Goal: Task Accomplishment & Management: Use online tool/utility

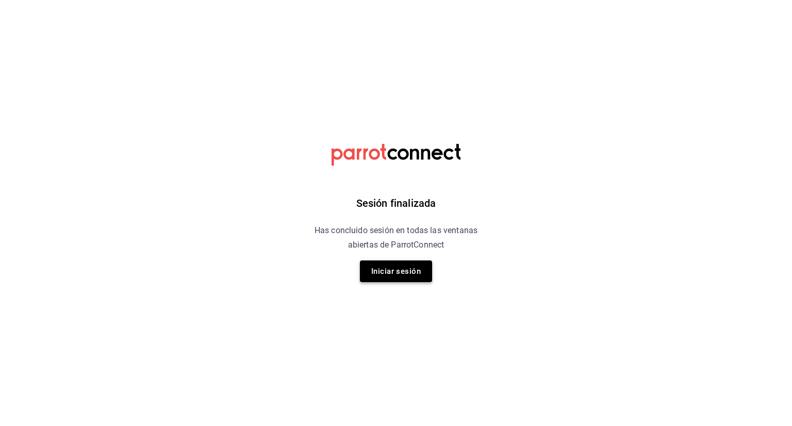
click at [385, 263] on button "Iniciar sesión" at bounding box center [396, 271] width 72 height 22
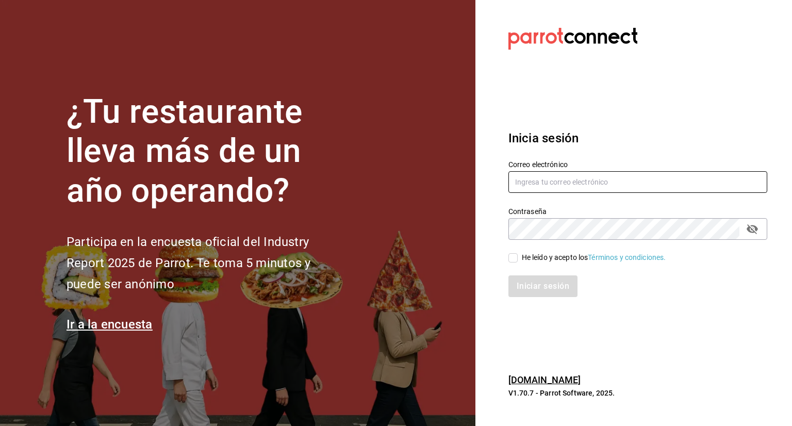
type input "[PERSON_NAME][EMAIL_ADDRESS][PERSON_NAME][DOMAIN_NAME]"
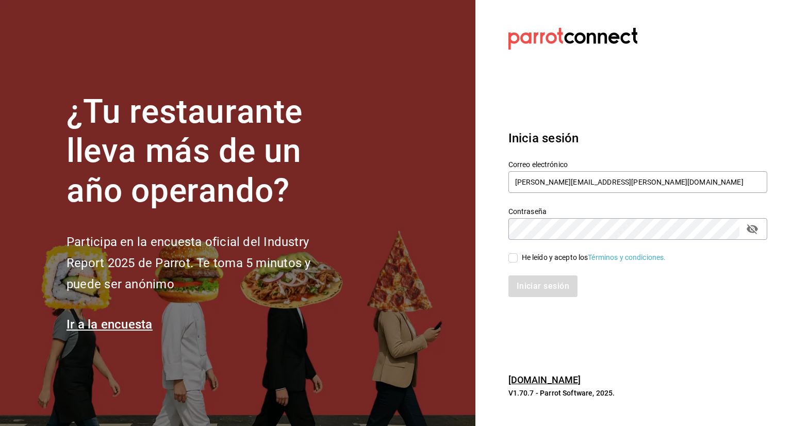
click at [513, 260] on input "He leído y acepto los Términos y condiciones." at bounding box center [512, 257] width 9 height 9
checkbox input "true"
click at [545, 288] on button "Iniciar sesión" at bounding box center [543, 286] width 70 height 22
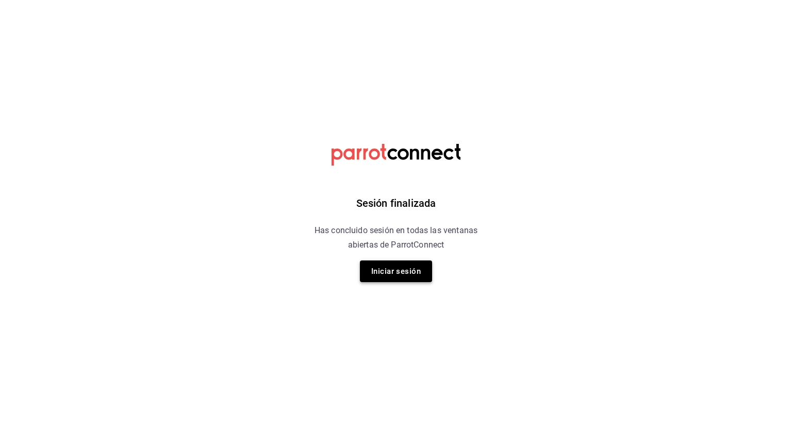
click at [390, 273] on button "Iniciar sesión" at bounding box center [396, 271] width 72 height 22
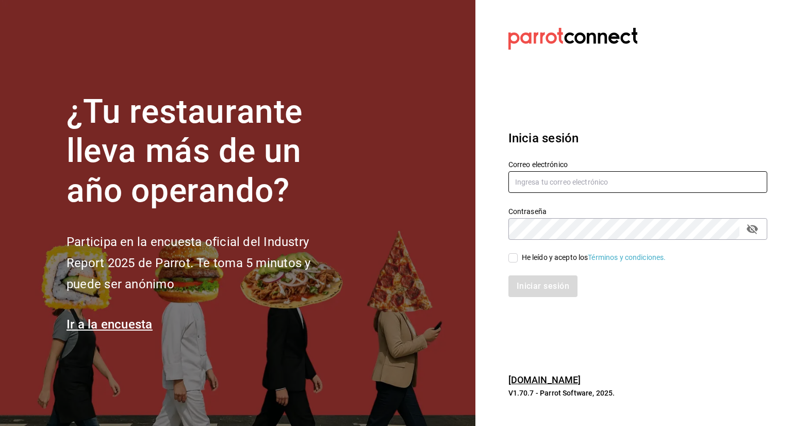
type input "[PERSON_NAME][EMAIL_ADDRESS][PERSON_NAME][DOMAIN_NAME]"
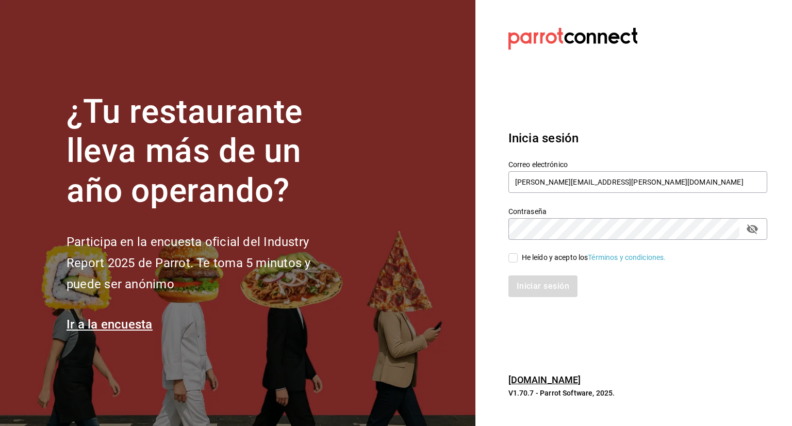
click at [521, 259] on span "He leído y acepto los Términos y condiciones." at bounding box center [591, 257] width 148 height 11
click at [517, 259] on input "He leído y acepto los Términos y condiciones." at bounding box center [512, 257] width 9 height 9
checkbox input "true"
click at [544, 282] on button "Iniciar sesión" at bounding box center [543, 286] width 70 height 22
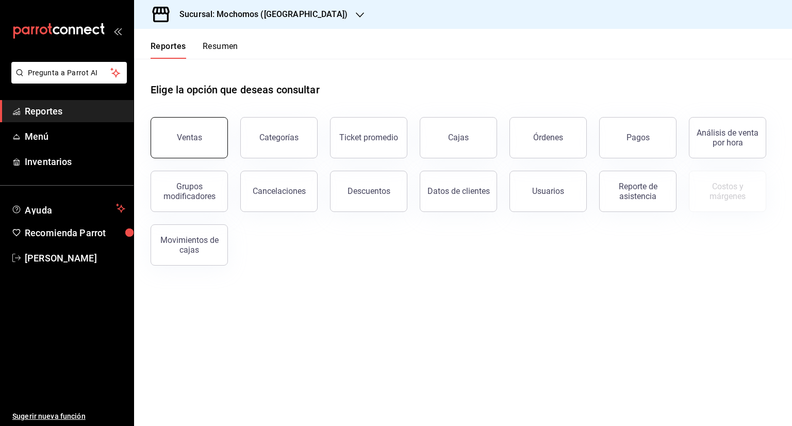
click at [174, 147] on button "Ventas" at bounding box center [188, 137] width 77 height 41
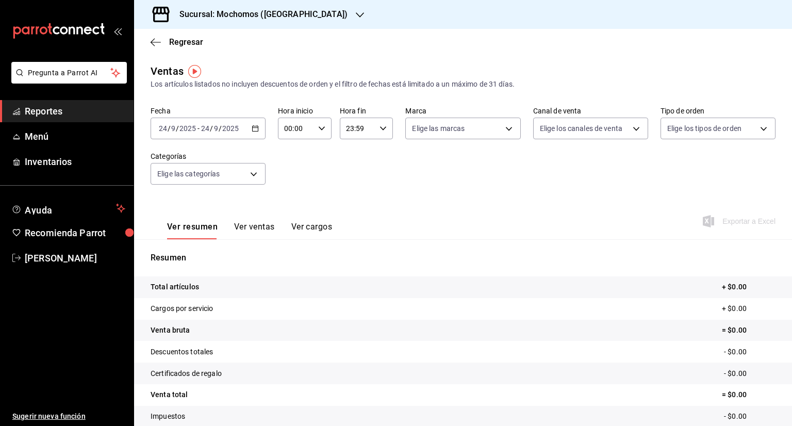
click at [252, 130] on \(Stroke\) "button" at bounding box center [255, 129] width 6 height 6
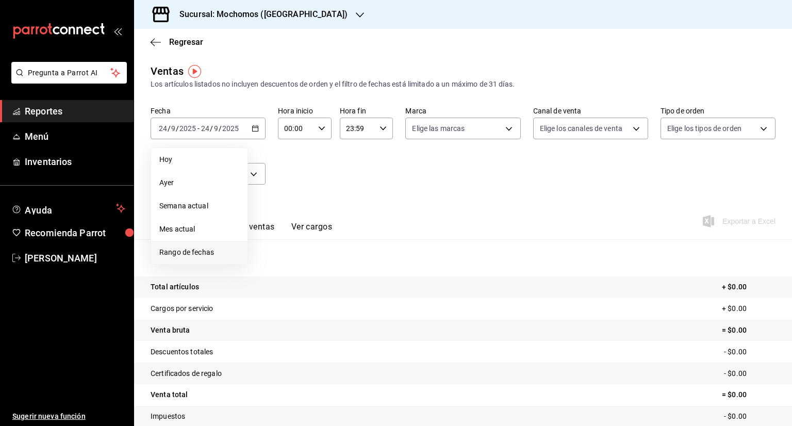
click at [171, 252] on span "Rango de fechas" at bounding box center [199, 252] width 80 height 11
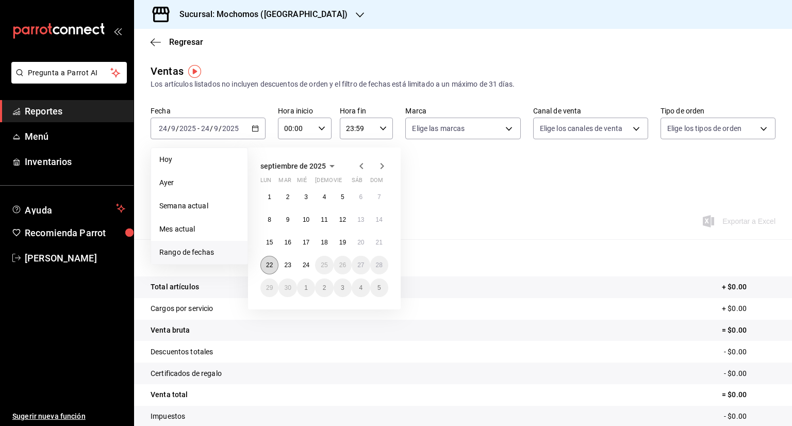
click at [273, 262] on button "22" at bounding box center [269, 265] width 18 height 19
click at [307, 262] on abbr "24" at bounding box center [306, 264] width 7 height 7
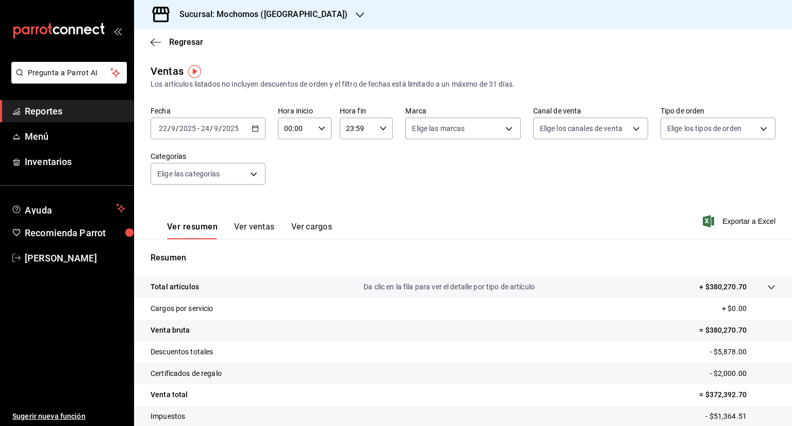
click at [320, 128] on \(Stroke\) "button" at bounding box center [322, 128] width 6 height 4
click at [289, 162] on button "05" at bounding box center [289, 152] width 22 height 21
type input "05:00"
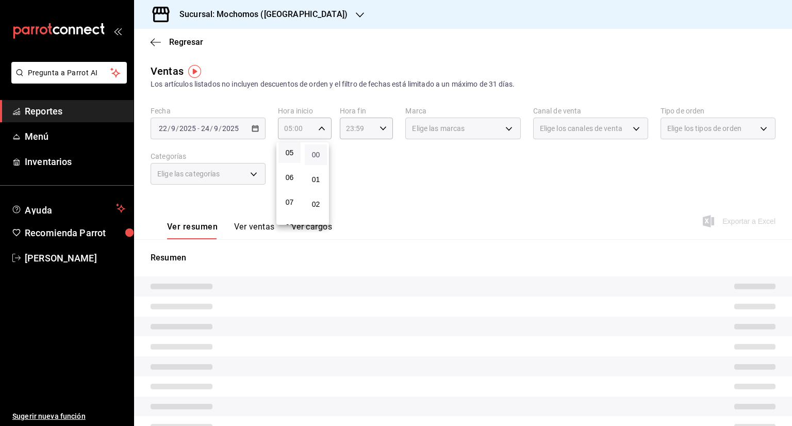
click at [312, 158] on span "00" at bounding box center [316, 154] width 10 height 8
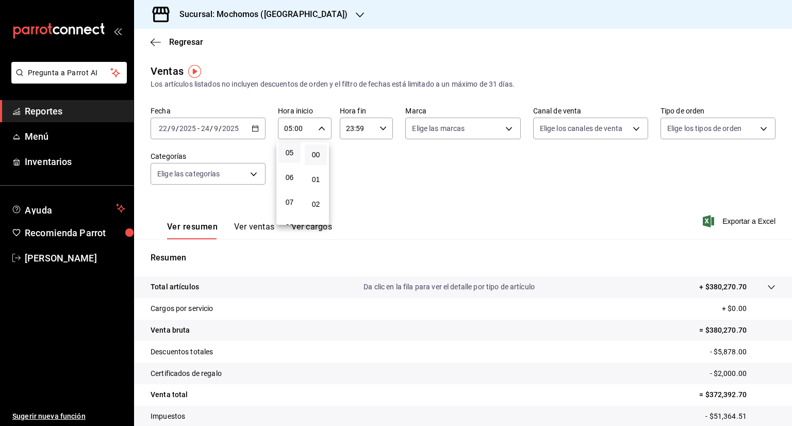
click at [381, 131] on div at bounding box center [396, 213] width 792 height 426
click at [381, 131] on icon "button" at bounding box center [382, 128] width 7 height 7
click at [350, 154] on span "05" at bounding box center [350, 153] width 10 height 8
click at [375, 154] on span "00" at bounding box center [377, 154] width 10 height 8
type input "05:00"
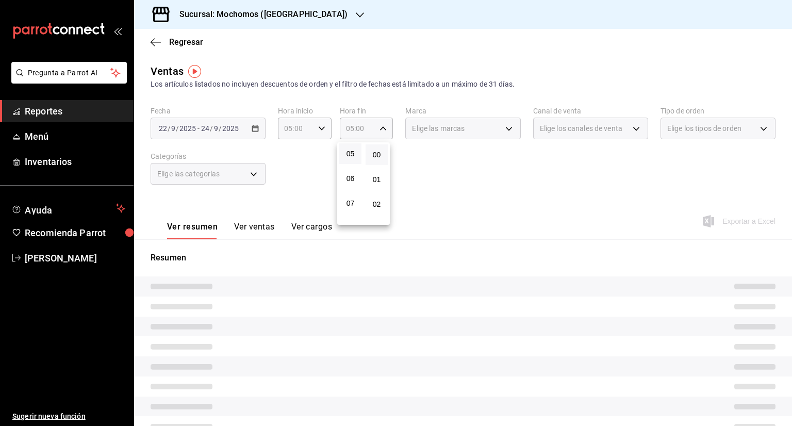
click at [501, 130] on div at bounding box center [396, 213] width 792 height 426
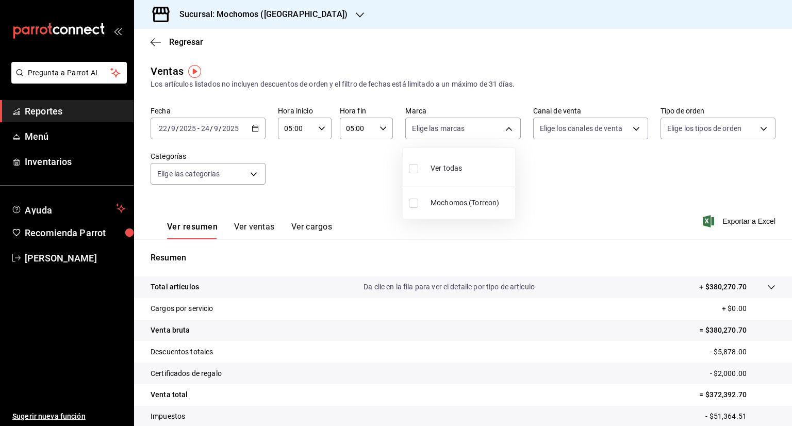
click at [501, 130] on body "Pregunta a Parrot AI Reportes Menú Inventarios Ayuda Recomienda Parrot [PERSON_…" at bounding box center [396, 213] width 792 height 426
click at [416, 171] on input "checkbox" at bounding box center [413, 168] width 9 height 9
checkbox input "true"
type input "c8544d00-0077-49dd-9e07-f6fffff65e49"
checkbox input "true"
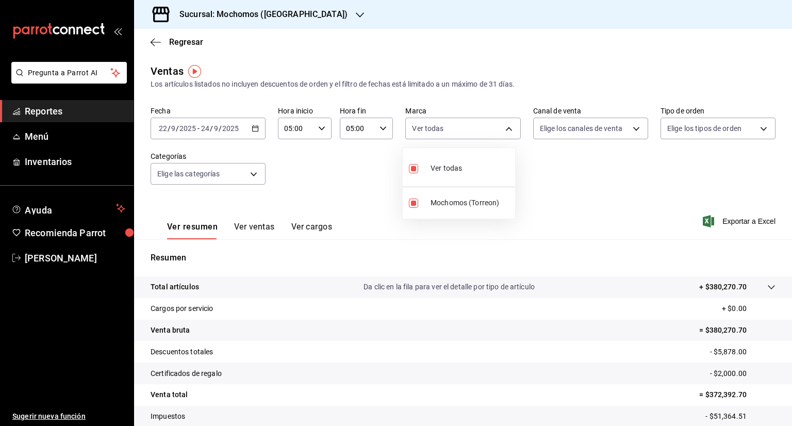
click at [633, 128] on div at bounding box center [396, 213] width 792 height 426
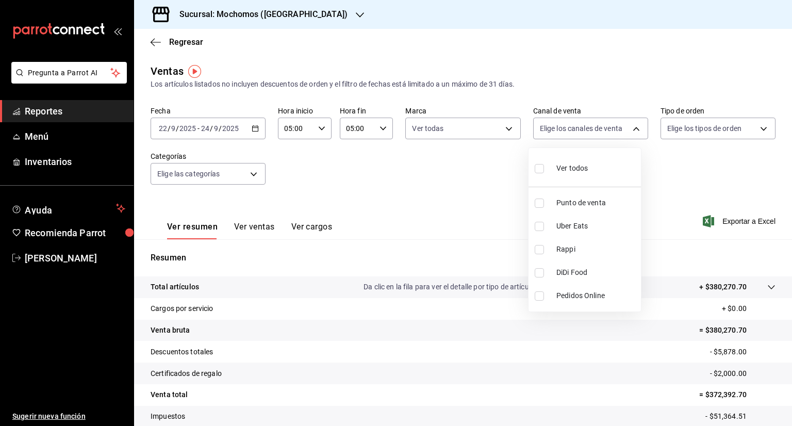
click at [633, 128] on body "Pregunta a Parrot AI Reportes Menú Inventarios Ayuda Recomienda Parrot [PERSON_…" at bounding box center [396, 213] width 792 height 426
click at [540, 172] on input "checkbox" at bounding box center [538, 168] width 9 height 9
checkbox input "true"
type input "PARROT,UBER_EATS,RAPPI,DIDI_FOOD,ONLINE"
checkbox input "true"
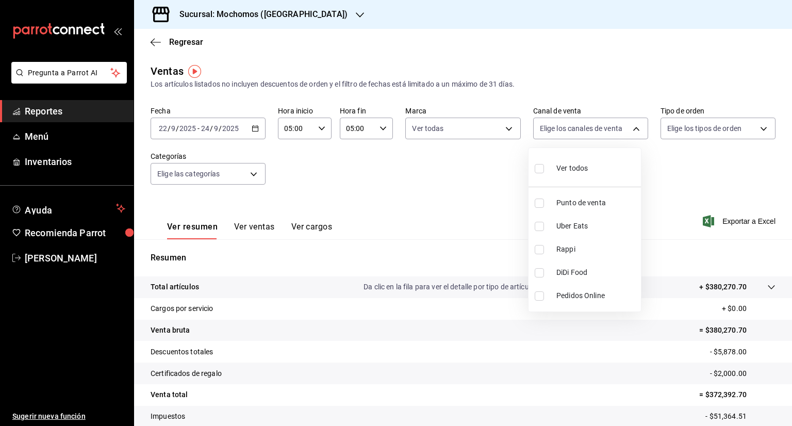
checkbox input "true"
click at [757, 129] on div at bounding box center [396, 213] width 792 height 426
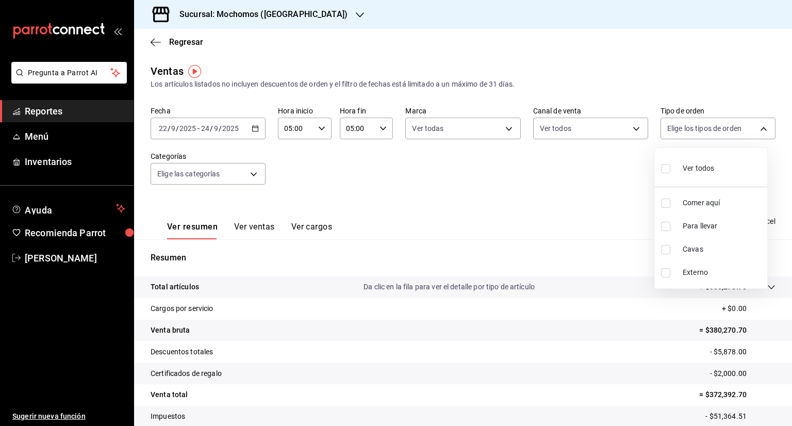
click at [757, 129] on body "Pregunta a Parrot AI Reportes Menú Inventarios Ayuda Recomienda Parrot [PERSON_…" at bounding box center [396, 213] width 792 height 426
click at [665, 172] on input "checkbox" at bounding box center [665, 168] width 9 height 9
checkbox input "true"
type input "98c27cb7-4c58-4a9f-b691-5d7e954b9197,21a64d44-f9f2-4bf2-a1e6-486e07a13b50,71bb9…"
checkbox input "true"
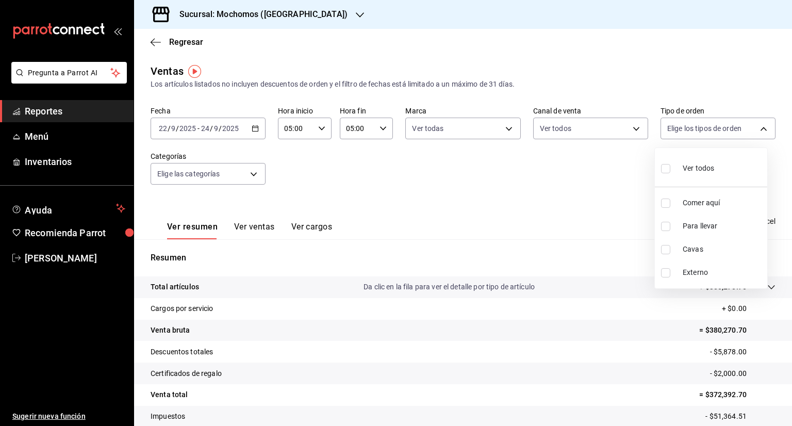
checkbox input "true"
click at [254, 175] on div at bounding box center [396, 213] width 792 height 426
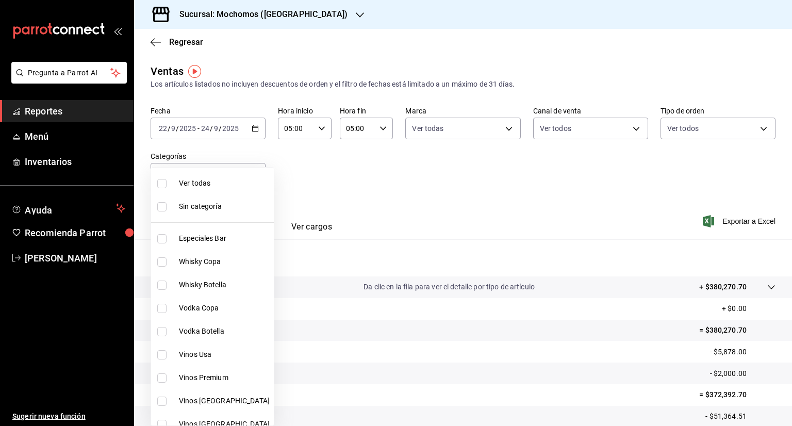
click at [254, 175] on body "Pregunta a Parrot AI Reportes Menú Inventarios Ayuda Recomienda Parrot [PERSON_…" at bounding box center [396, 213] width 792 height 426
click at [163, 184] on input "checkbox" at bounding box center [161, 183] width 9 height 9
checkbox input "true"
type input "3341872a-5347-4118-8f87-61381635e763,4fab835b-5ce3-44d6-a3b1-a21d3d8a3381,4ccb8…"
checkbox input "true"
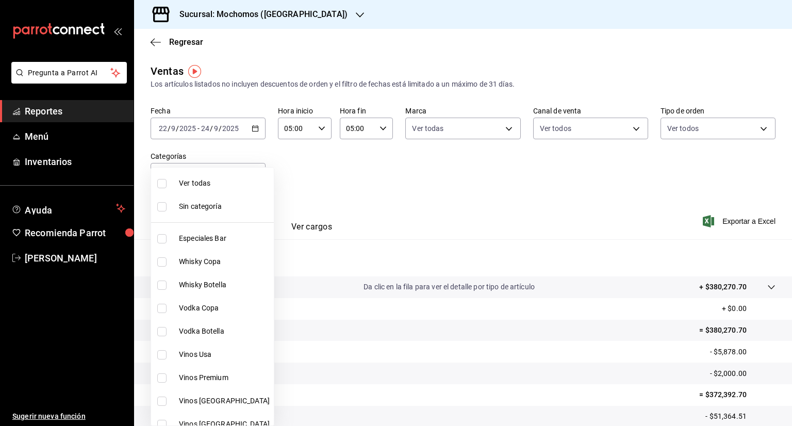
checkbox input "true"
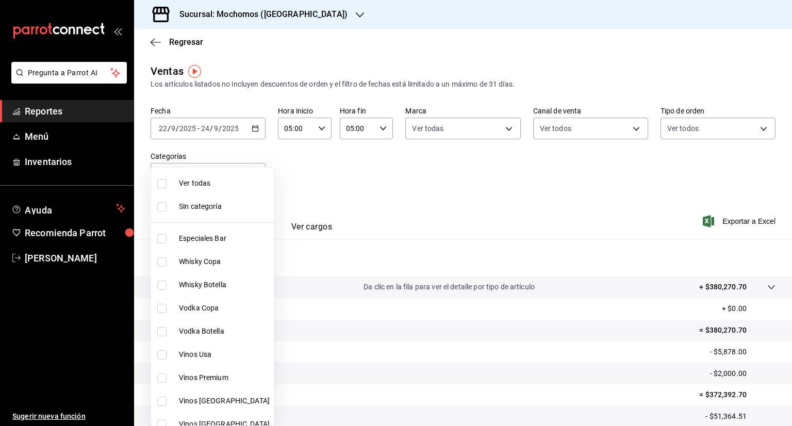
checkbox input "true"
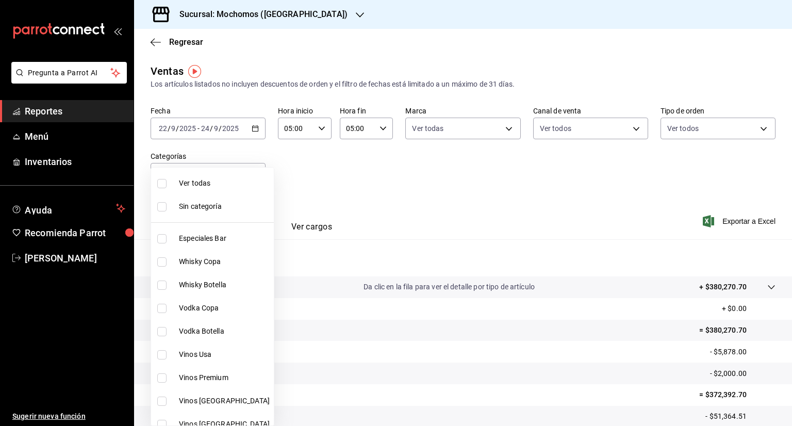
checkbox input "true"
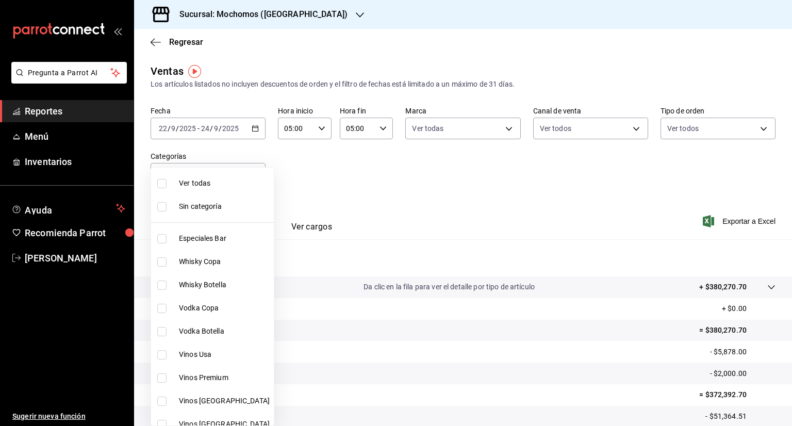
checkbox input "true"
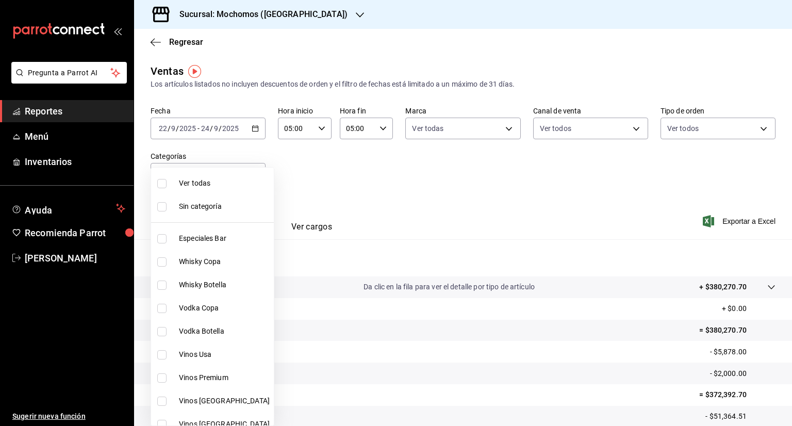
checkbox input "true"
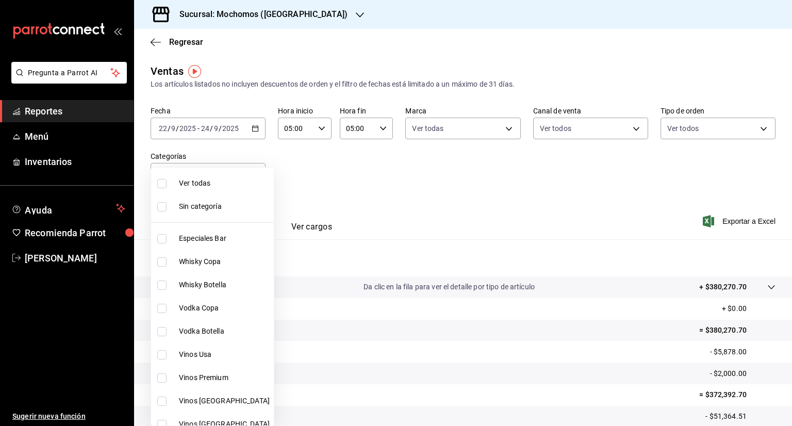
checkbox input "true"
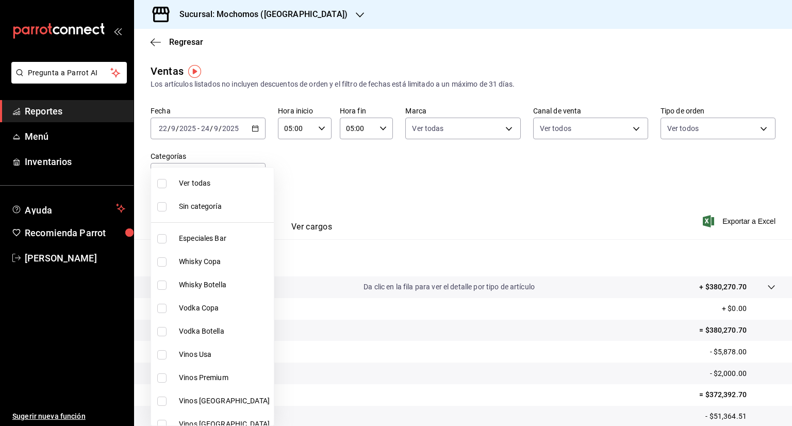
checkbox input "true"
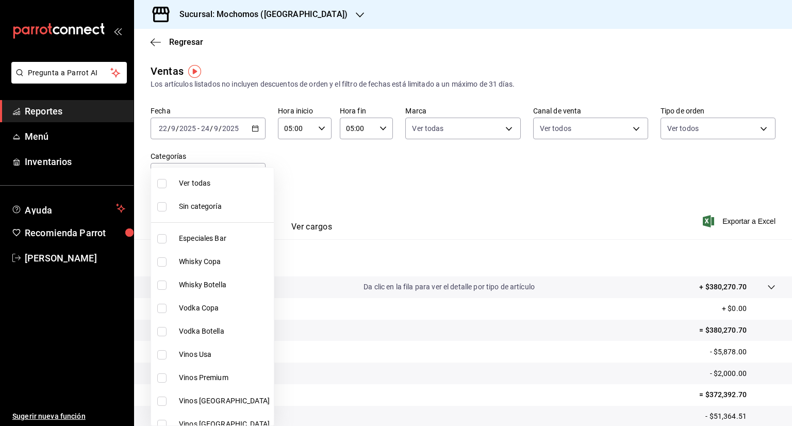
checkbox input "true"
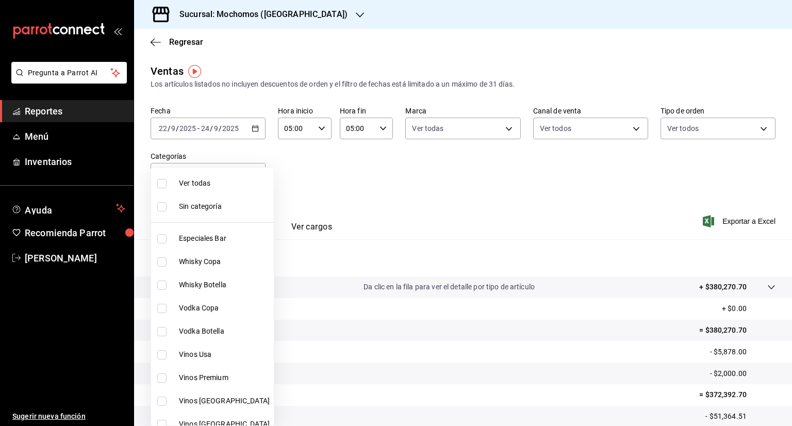
checkbox input "true"
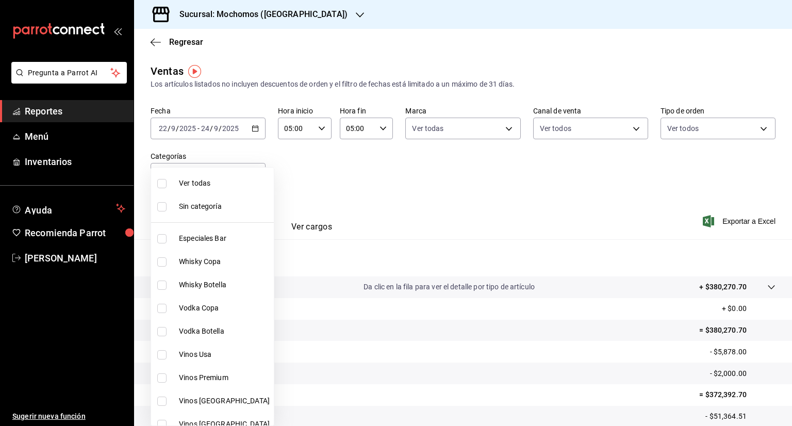
checkbox input "true"
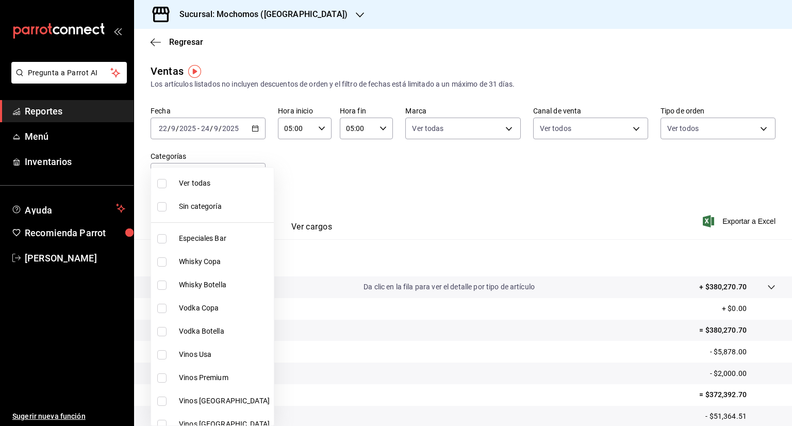
checkbox input "true"
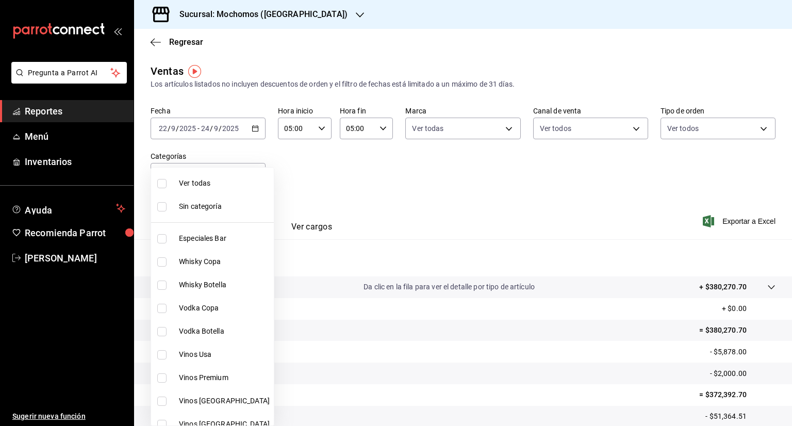
checkbox input "true"
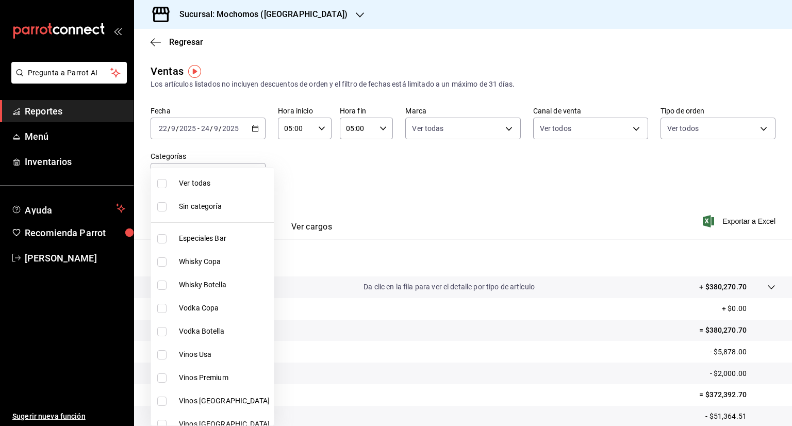
checkbox input "true"
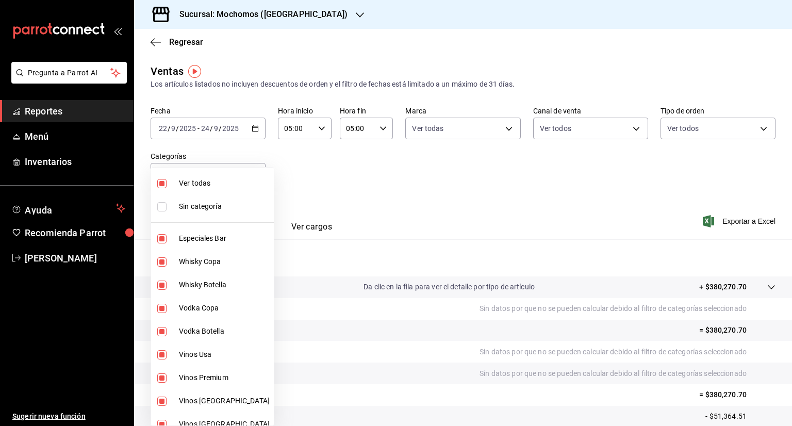
click at [476, 217] on div at bounding box center [396, 213] width 792 height 426
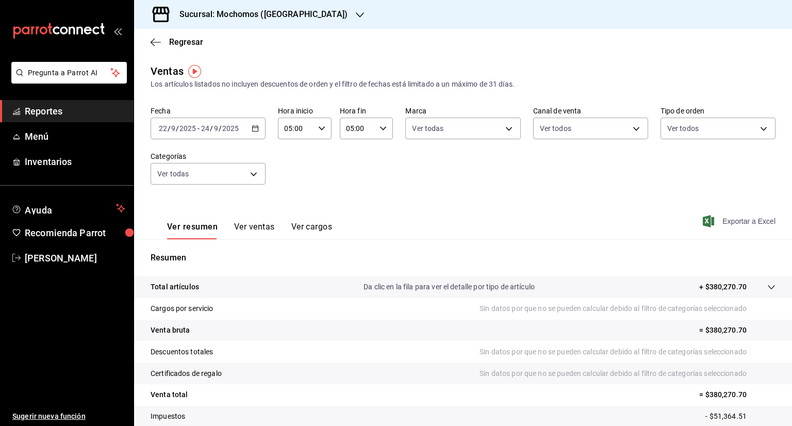
click at [727, 220] on span "Exportar a Excel" at bounding box center [740, 221] width 71 height 12
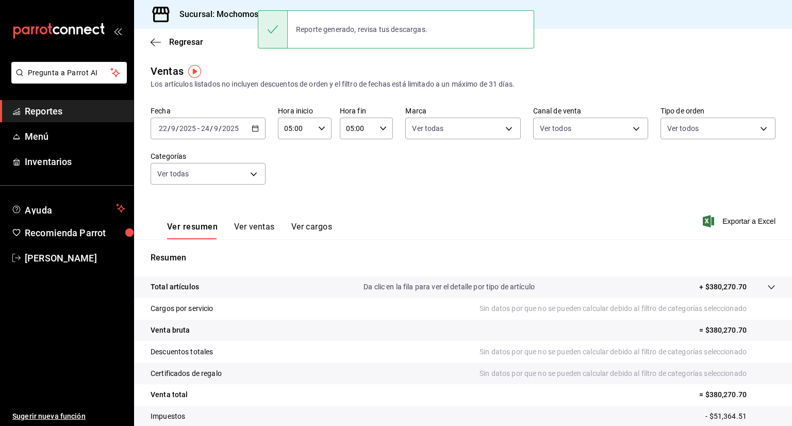
click at [243, 13] on h3 "Sucursal: Mochomos ([GEOGRAPHIC_DATA])" at bounding box center [259, 14] width 176 height 12
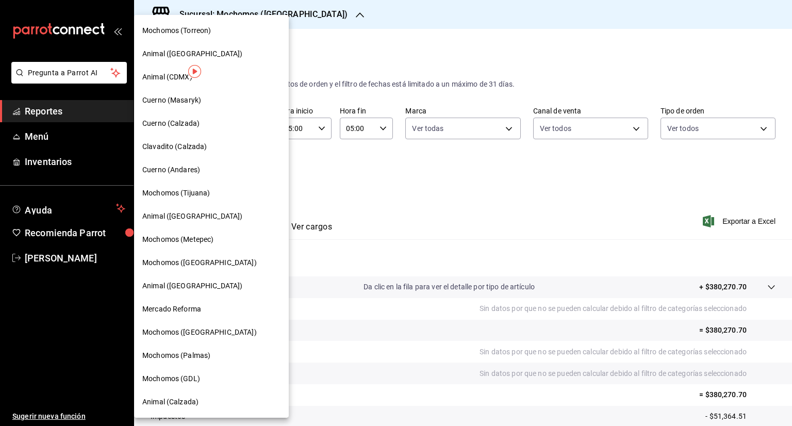
click at [434, 164] on div at bounding box center [396, 213] width 792 height 426
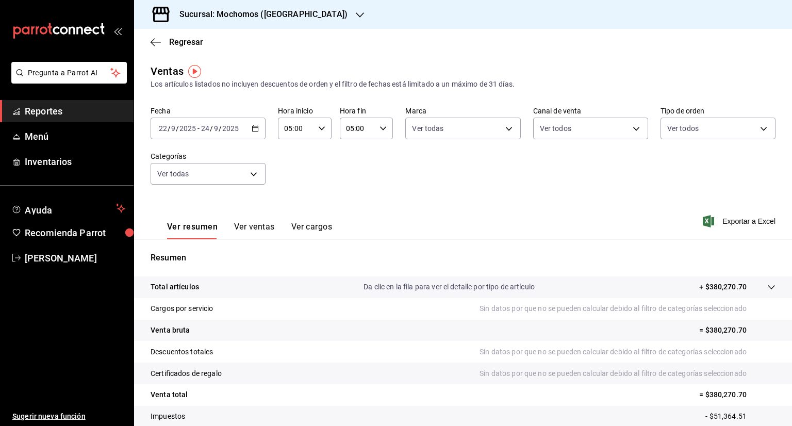
click at [356, 13] on icon "button" at bounding box center [360, 15] width 8 height 8
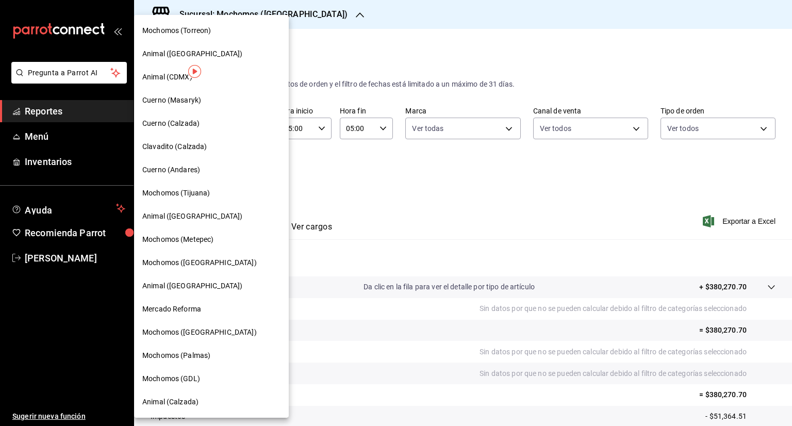
click at [186, 123] on span "Cuerno (Calzada)" at bounding box center [170, 123] width 57 height 11
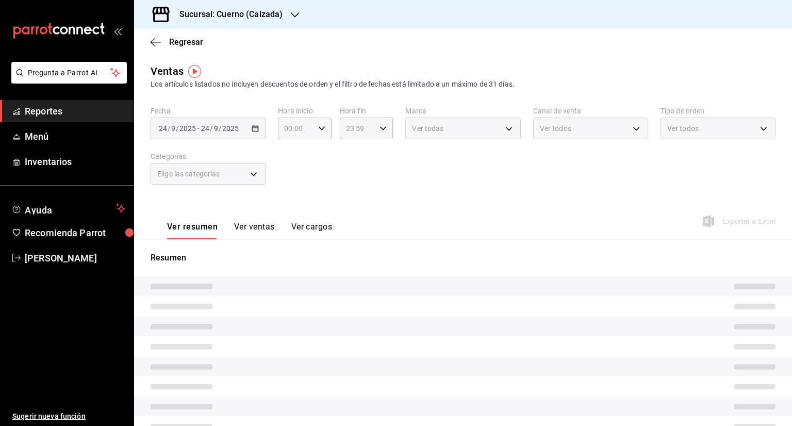
type input "05:00"
type input "PARROT,UBER_EATS,RAPPI,DIDI_FOOD,ONLINE"
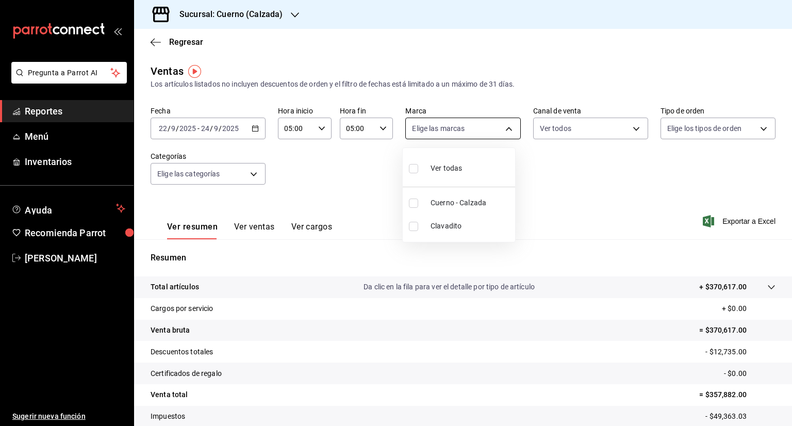
click at [505, 131] on body "Pregunta a Parrot AI Reportes Menú Inventarios Ayuda Recomienda Parrot [PERSON_…" at bounding box center [396, 213] width 792 height 426
click at [413, 167] on input "checkbox" at bounding box center [413, 168] width 9 height 9
checkbox input "true"
type input "b7ae777b-2dfc-42e0-9650-6cefdf37a424,c000f1c0-fb9f-4016-8e6a-f0d1e83e893d"
checkbox input "true"
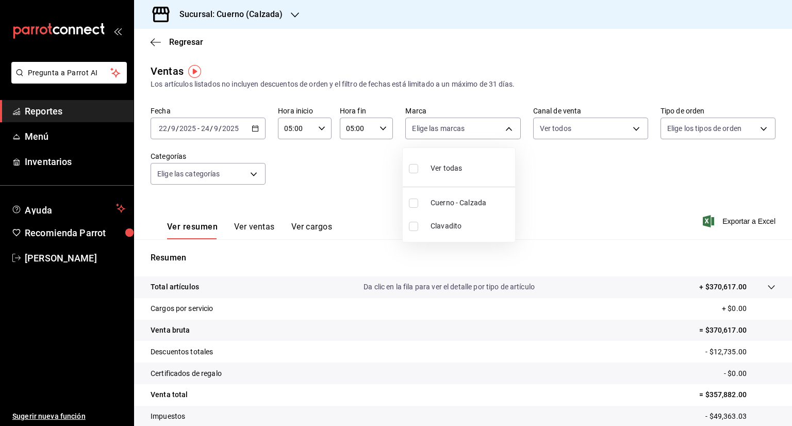
checkbox input "true"
click at [629, 130] on div at bounding box center [396, 213] width 792 height 426
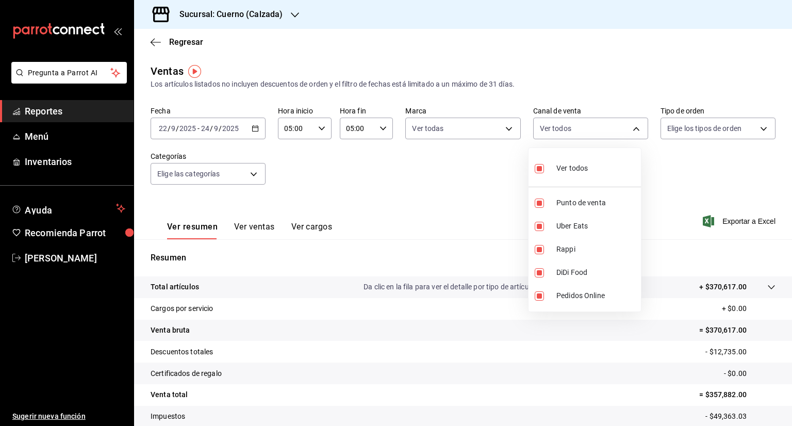
click at [629, 130] on body "Pregunta a Parrot AI Reportes Menú Inventarios Ayuda Recomienda Parrot [PERSON_…" at bounding box center [396, 213] width 792 height 426
click at [629, 130] on div at bounding box center [396, 213] width 792 height 426
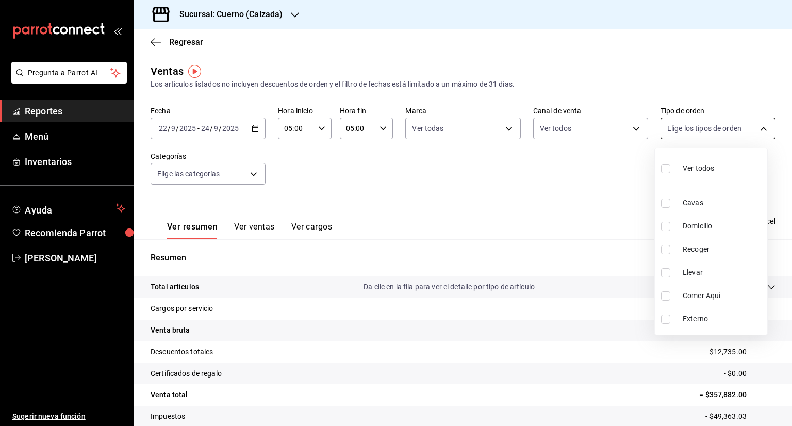
click at [756, 130] on body "Pregunta a Parrot AI Reportes Menú Inventarios Ayuda Recomienda Parrot [PERSON_…" at bounding box center [396, 213] width 792 height 426
click at [665, 172] on input "checkbox" at bounding box center [665, 168] width 9 height 9
checkbox input "true"
type input "45550569-3ed2-40ec-865f-a78a43aad0fb,ed9744db-0daf-4564-a5b3-b3442505d928,23f9e…"
checkbox input "true"
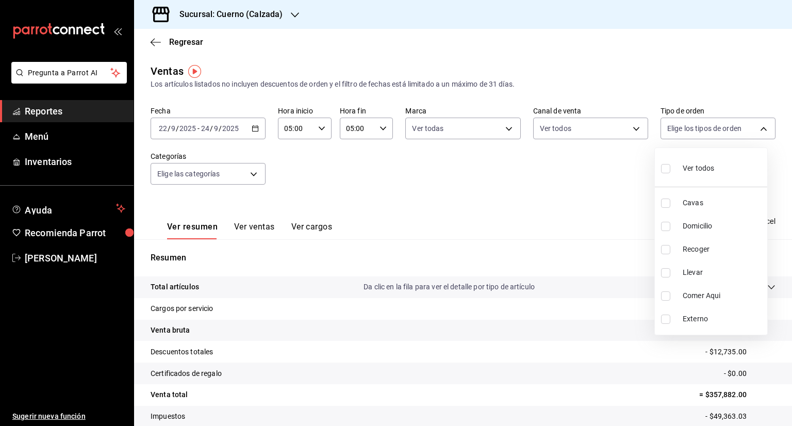
checkbox input "true"
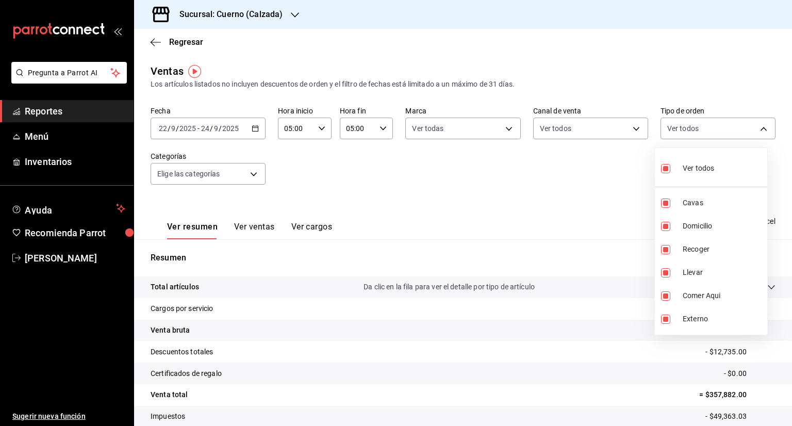
click at [254, 174] on div at bounding box center [396, 213] width 792 height 426
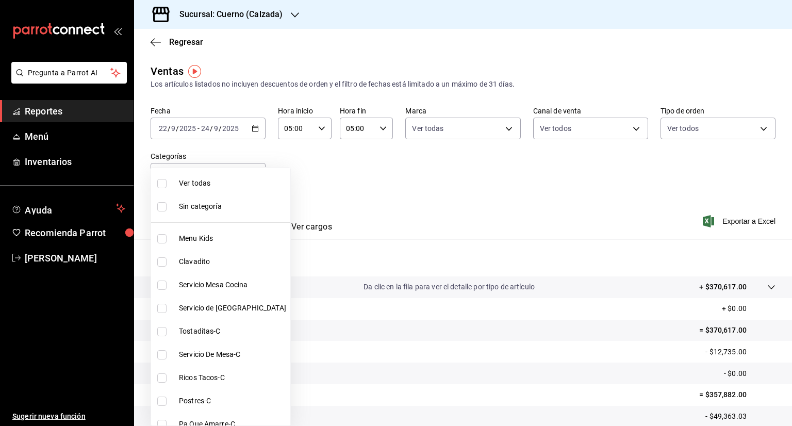
click at [254, 174] on body "Pregunta a Parrot AI Reportes Menú Inventarios Ayuda Recomienda Parrot [PERSON_…" at bounding box center [396, 213] width 792 height 426
click at [160, 183] on input "checkbox" at bounding box center [161, 183] width 9 height 9
checkbox input "true"
type input "fcad426d-22b8-4bc7-85b2-27ee6775f3f6,560d4c35-d9fc-4089-91ff-402d238ea400,30284…"
checkbox input "true"
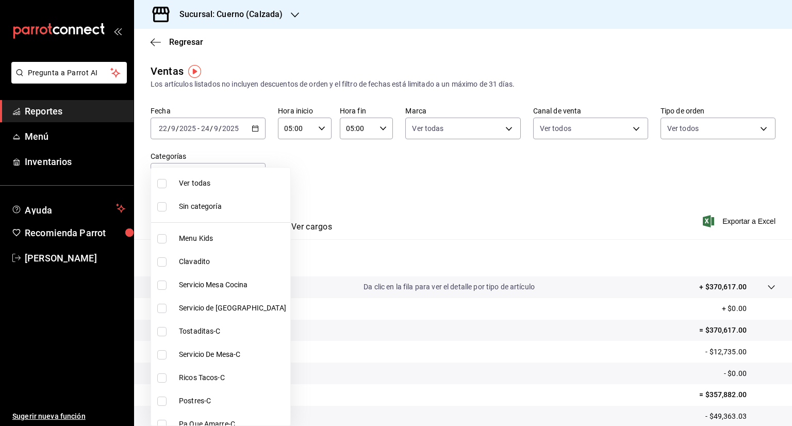
checkbox input "true"
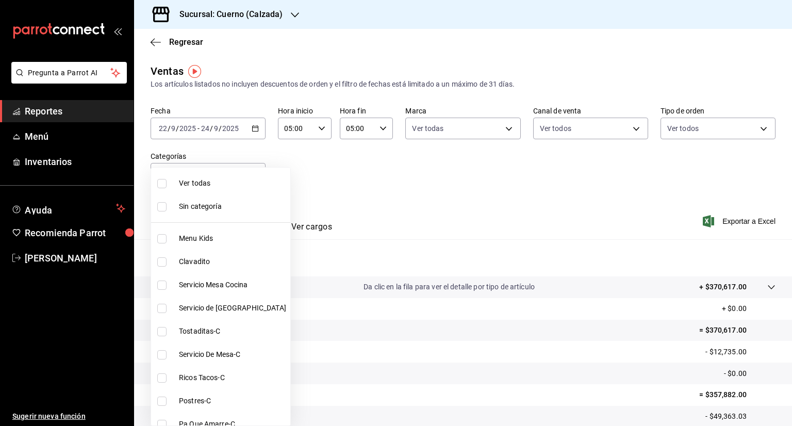
checkbox input "true"
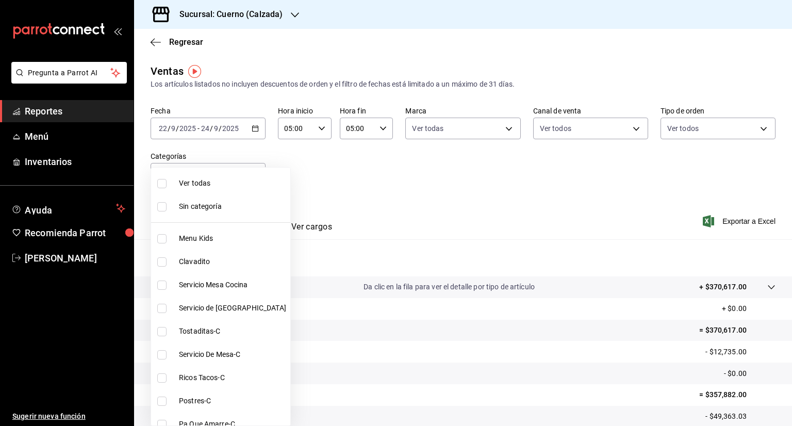
checkbox input "true"
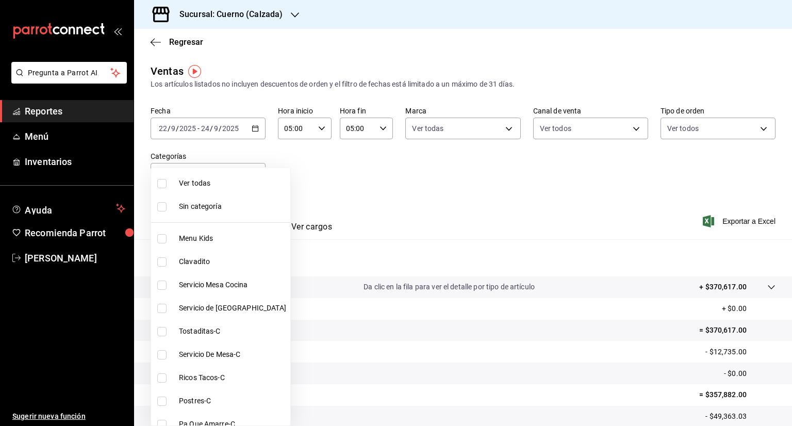
checkbox input "true"
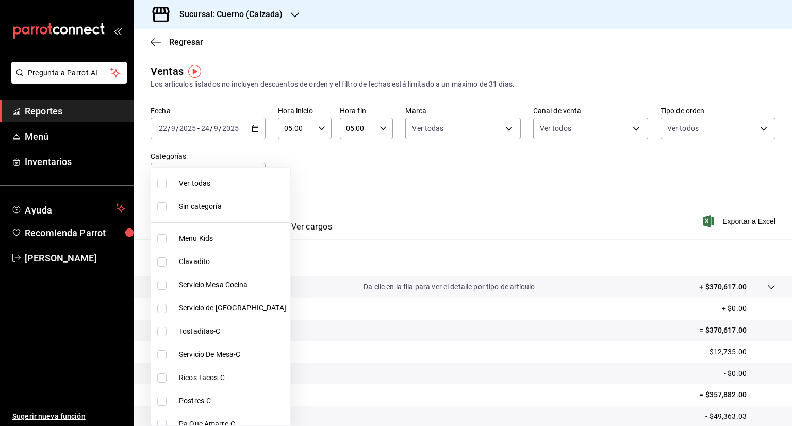
checkbox input "true"
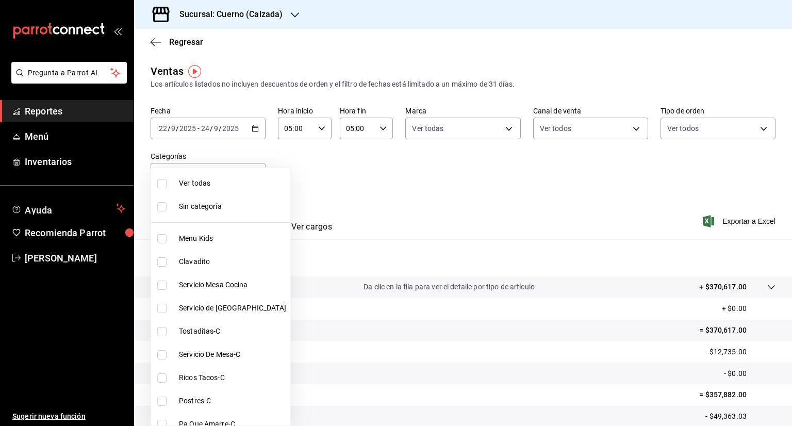
checkbox input "true"
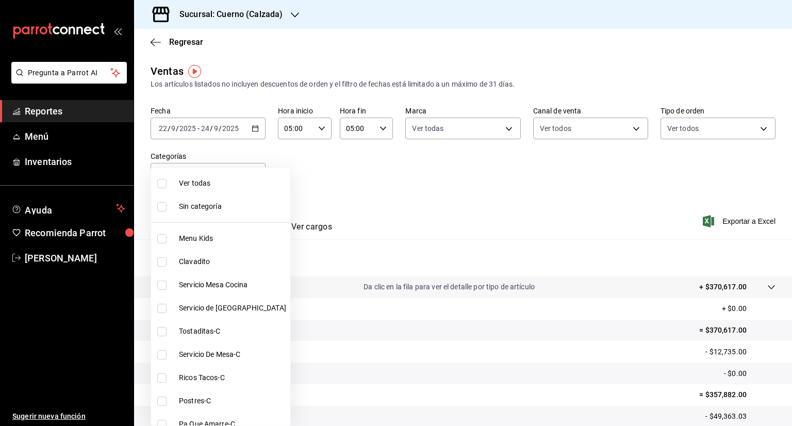
checkbox input "true"
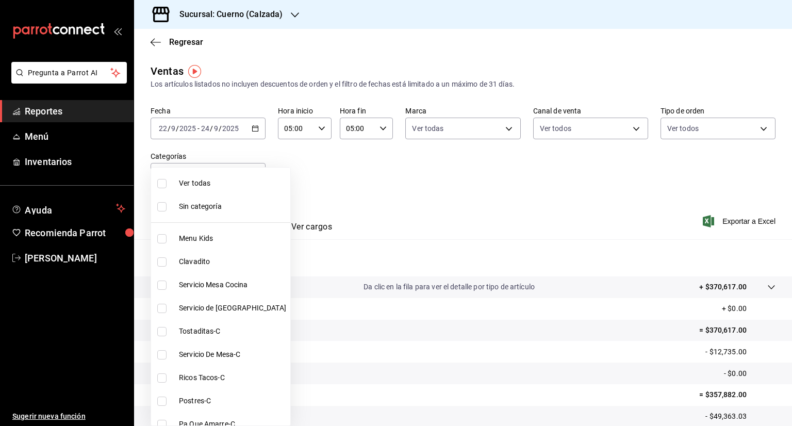
checkbox input "true"
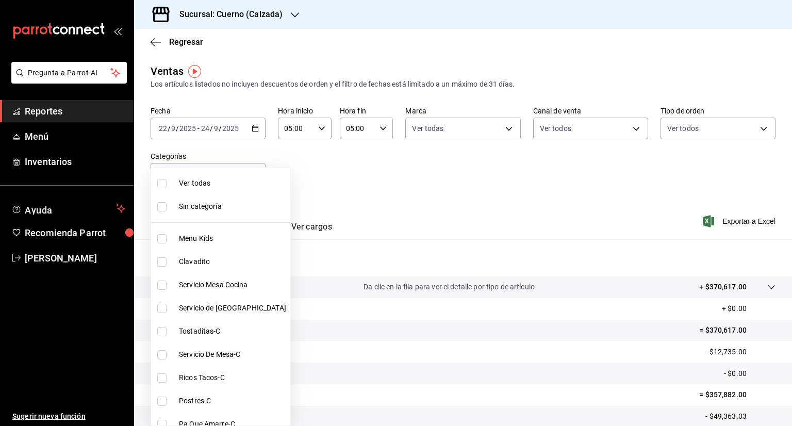
checkbox input "true"
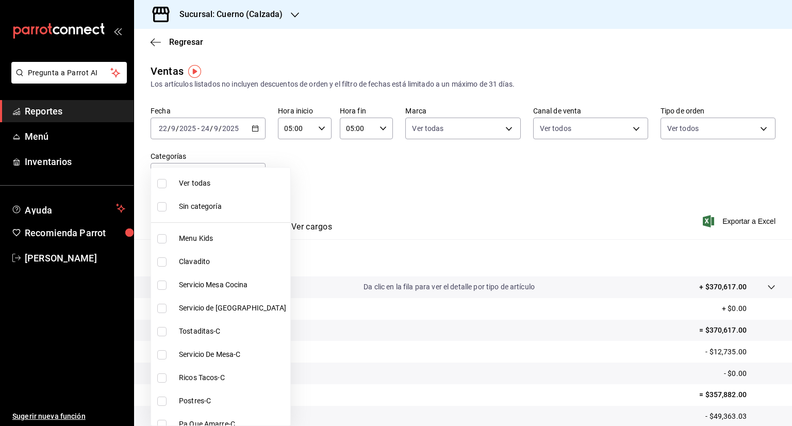
checkbox input "true"
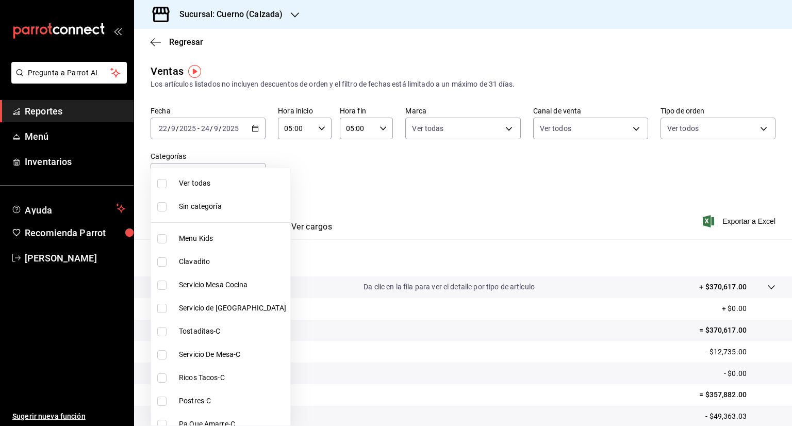
checkbox input "true"
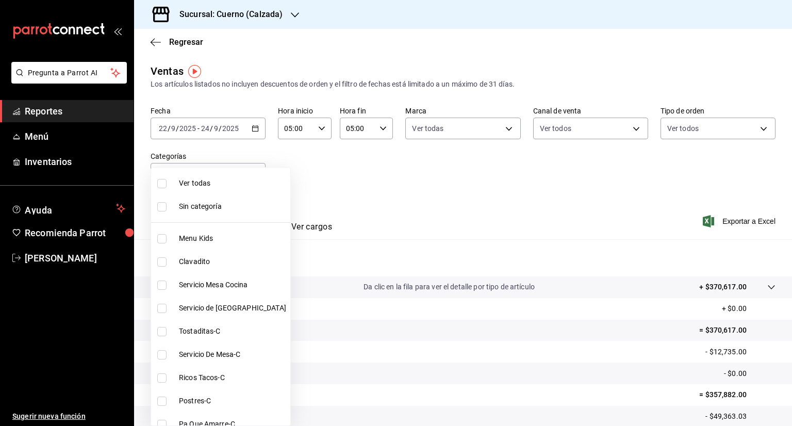
checkbox input "true"
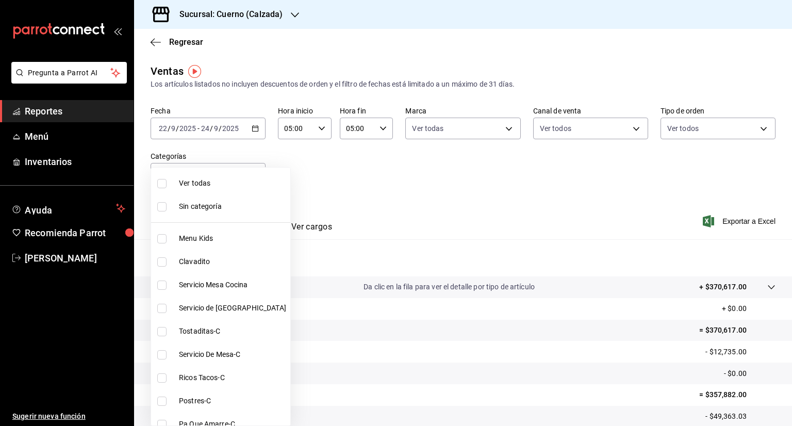
checkbox input "true"
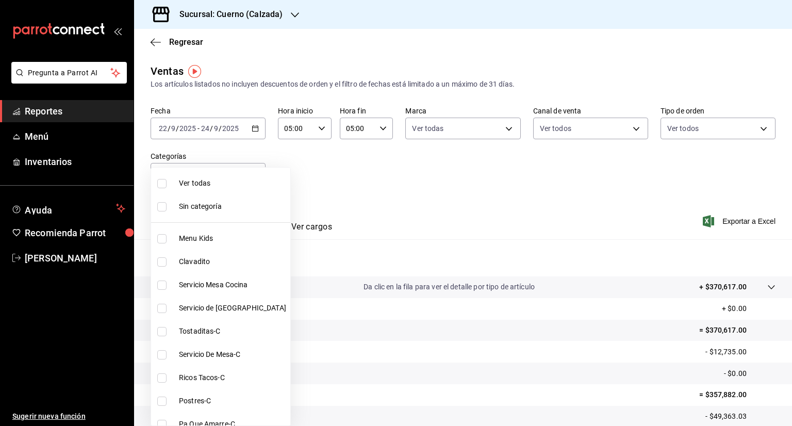
checkbox input "true"
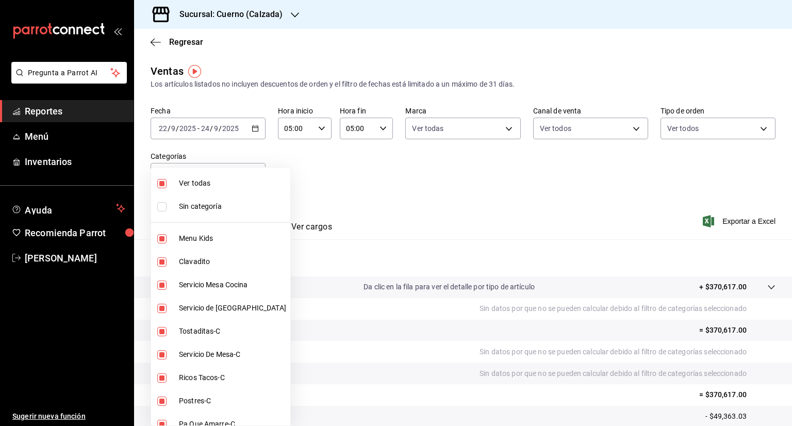
click at [431, 215] on div at bounding box center [396, 213] width 792 height 426
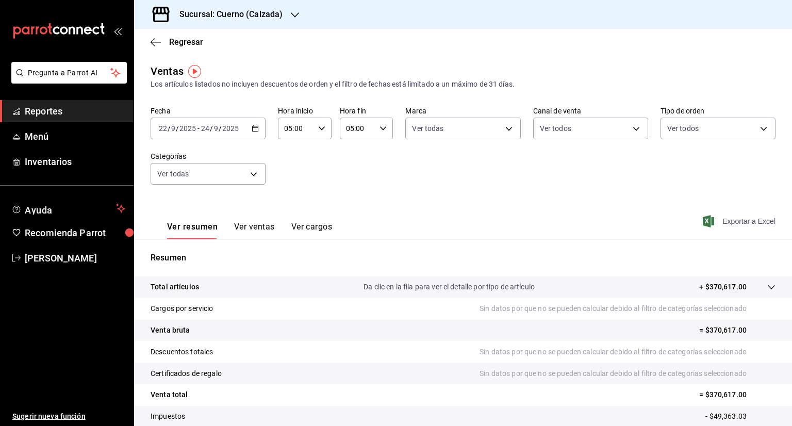
click at [709, 223] on span "Exportar a Excel" at bounding box center [740, 221] width 71 height 12
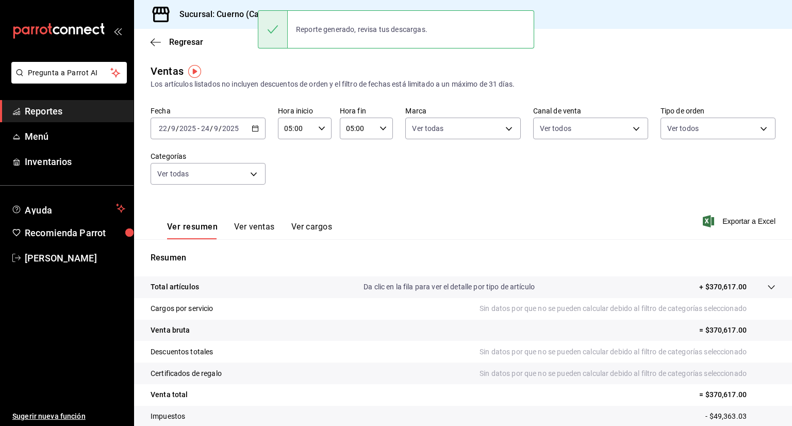
click at [293, 15] on div "Reporte generado, revisa tus descargas." at bounding box center [396, 29] width 276 height 38
click at [247, 13] on h3 "Sucursal: Cuerno (Calzada)" at bounding box center [226, 14] width 111 height 12
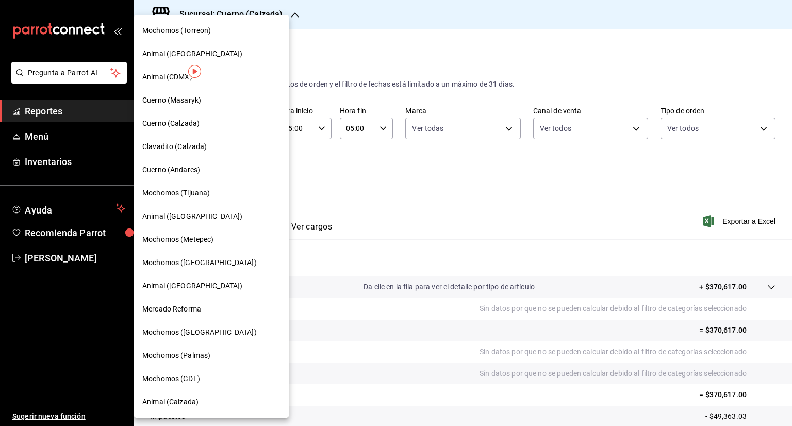
click at [163, 144] on span "Clavadito (Calzada)" at bounding box center [174, 146] width 65 height 11
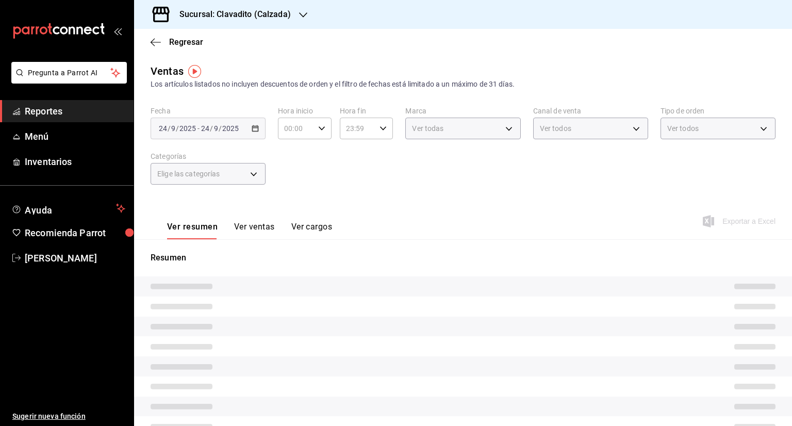
type input "05:00"
type input "PARROT,UBER_EATS,RAPPI,DIDI_FOOD,ONLINE"
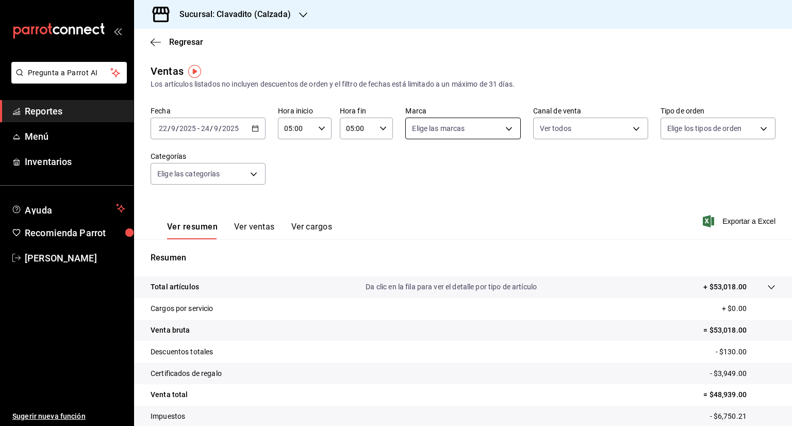
click at [507, 129] on body "Pregunta a Parrot AI Reportes Menú Inventarios Ayuda Recomienda Parrot [PERSON_…" at bounding box center [396, 213] width 792 height 426
click at [412, 171] on input "checkbox" at bounding box center [413, 168] width 9 height 9
checkbox input "true"
type input "7c6329b2-7c80-4d0a-92e1-359a60270725"
checkbox input "true"
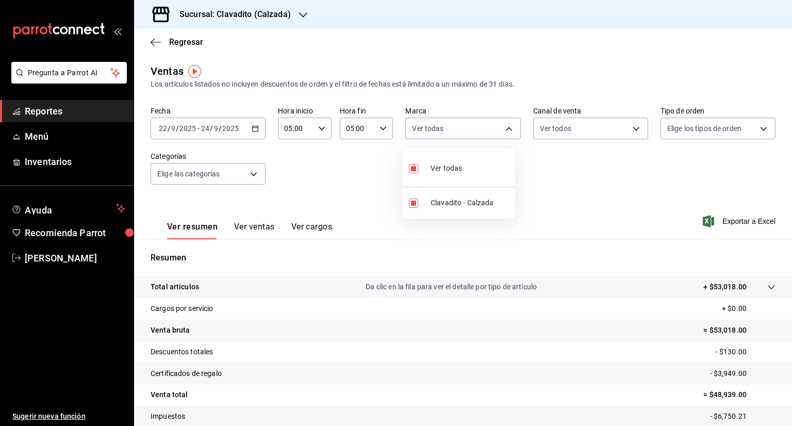
click at [629, 127] on div at bounding box center [396, 213] width 792 height 426
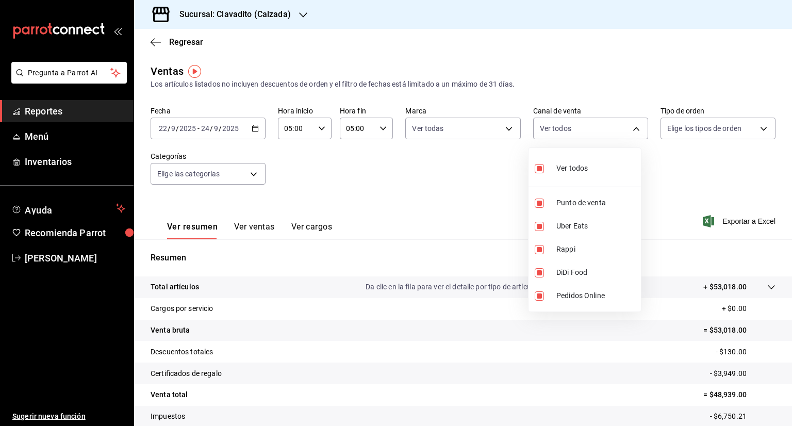
click at [629, 127] on body "Pregunta a Parrot AI Reportes Menú Inventarios Ayuda Recomienda Parrot [PERSON_…" at bounding box center [396, 213] width 792 height 426
click at [757, 126] on div at bounding box center [396, 213] width 792 height 426
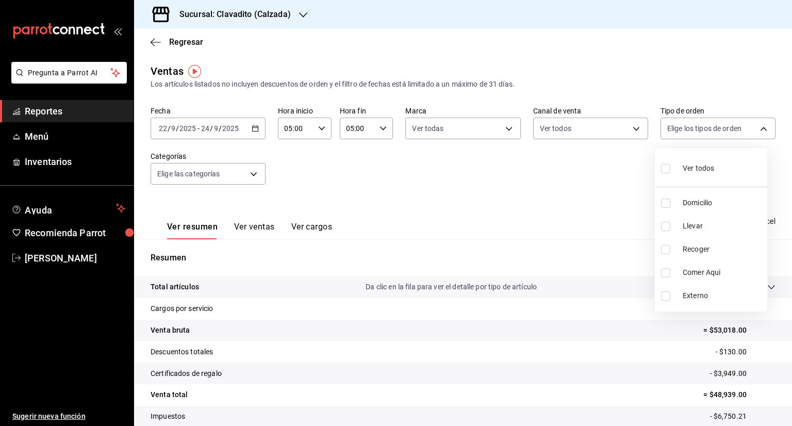
click at [757, 126] on body "Pregunta a Parrot AI Reportes Menú Inventarios Ayuda Recomienda Parrot [PERSON_…" at bounding box center [396, 213] width 792 height 426
click at [663, 166] on input "checkbox" at bounding box center [665, 168] width 9 height 9
checkbox input "true"
type input "20a2434e-5507-4b1d-99f8-d1d700608abd,c8008fd8-0959-4104-94f5-898138fc7a10,5c160…"
checkbox input "true"
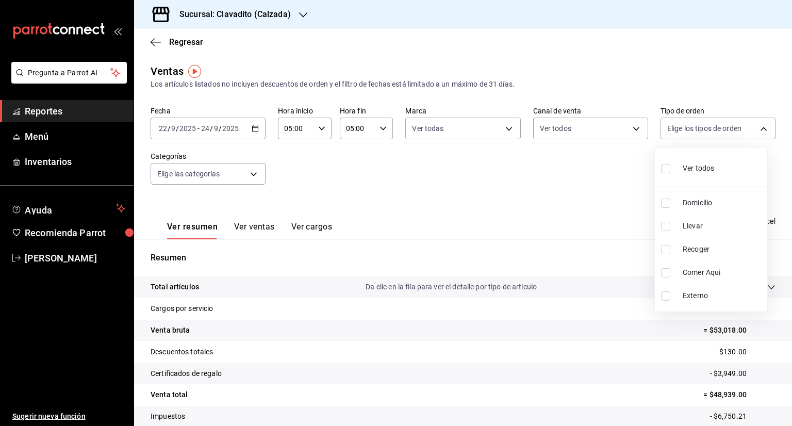
checkbox input "true"
click at [495, 167] on div at bounding box center [396, 213] width 792 height 426
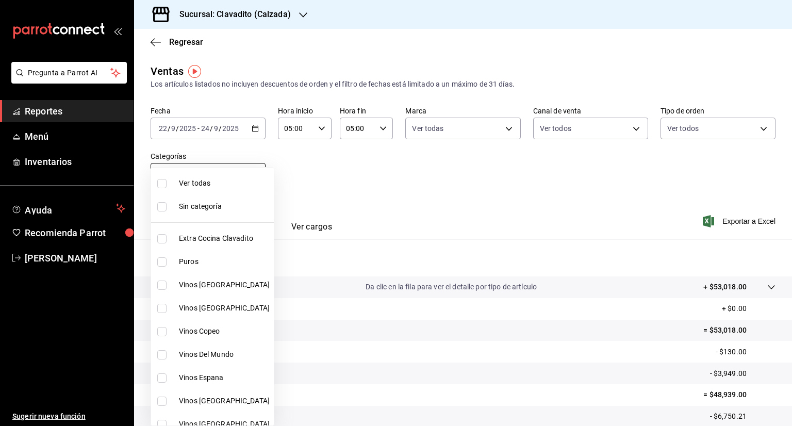
click at [250, 171] on body "Pregunta a Parrot AI Reportes Menú Inventarios Ayuda Recomienda Parrot [PERSON_…" at bounding box center [396, 213] width 792 height 426
click at [161, 182] on input "checkbox" at bounding box center [161, 183] width 9 height 9
checkbox input "true"
type input "baf57ed1-919f-4c82-8763-5f61bb5ecf6c,a733550a-1833-4f39-b337-4b288d8ef239,37b97…"
checkbox input "true"
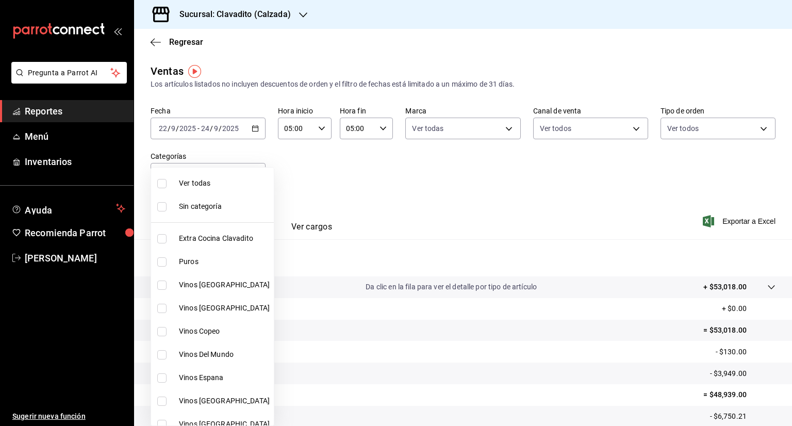
checkbox input "true"
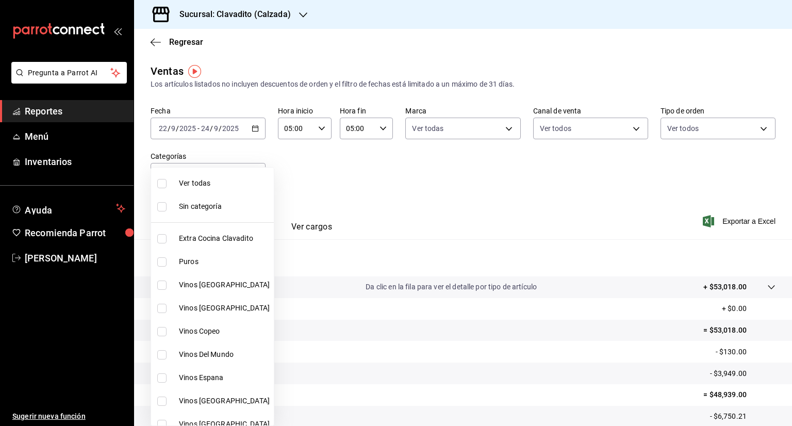
checkbox input "true"
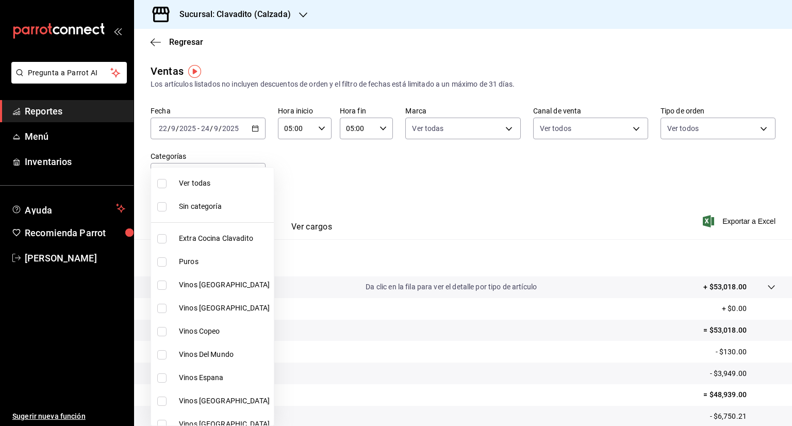
checkbox input "true"
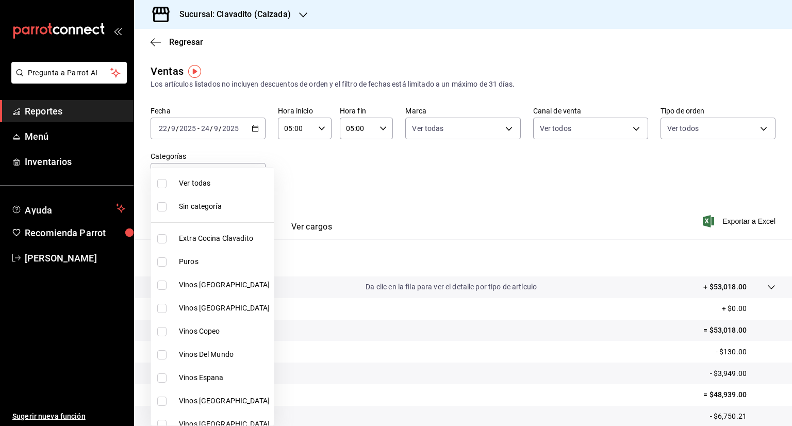
checkbox input "true"
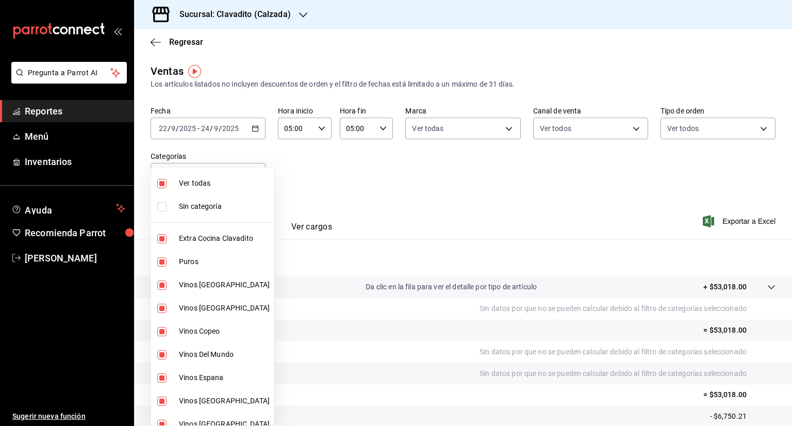
click at [463, 185] on div at bounding box center [396, 213] width 792 height 426
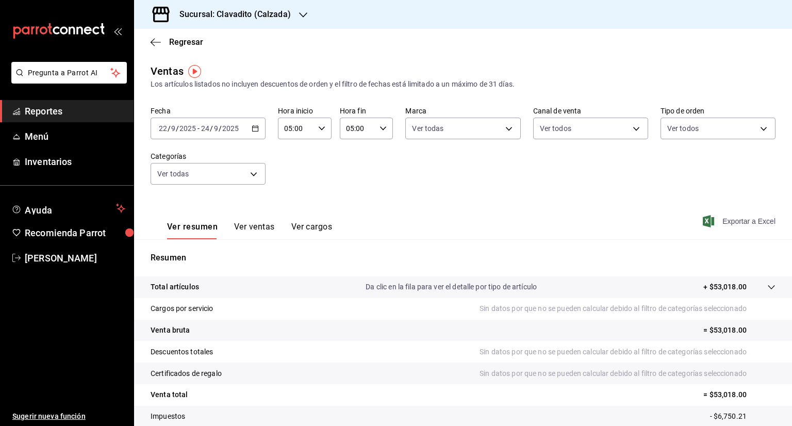
click at [722, 226] on span "Exportar a Excel" at bounding box center [740, 221] width 71 height 12
